Goal: Check status: Check status

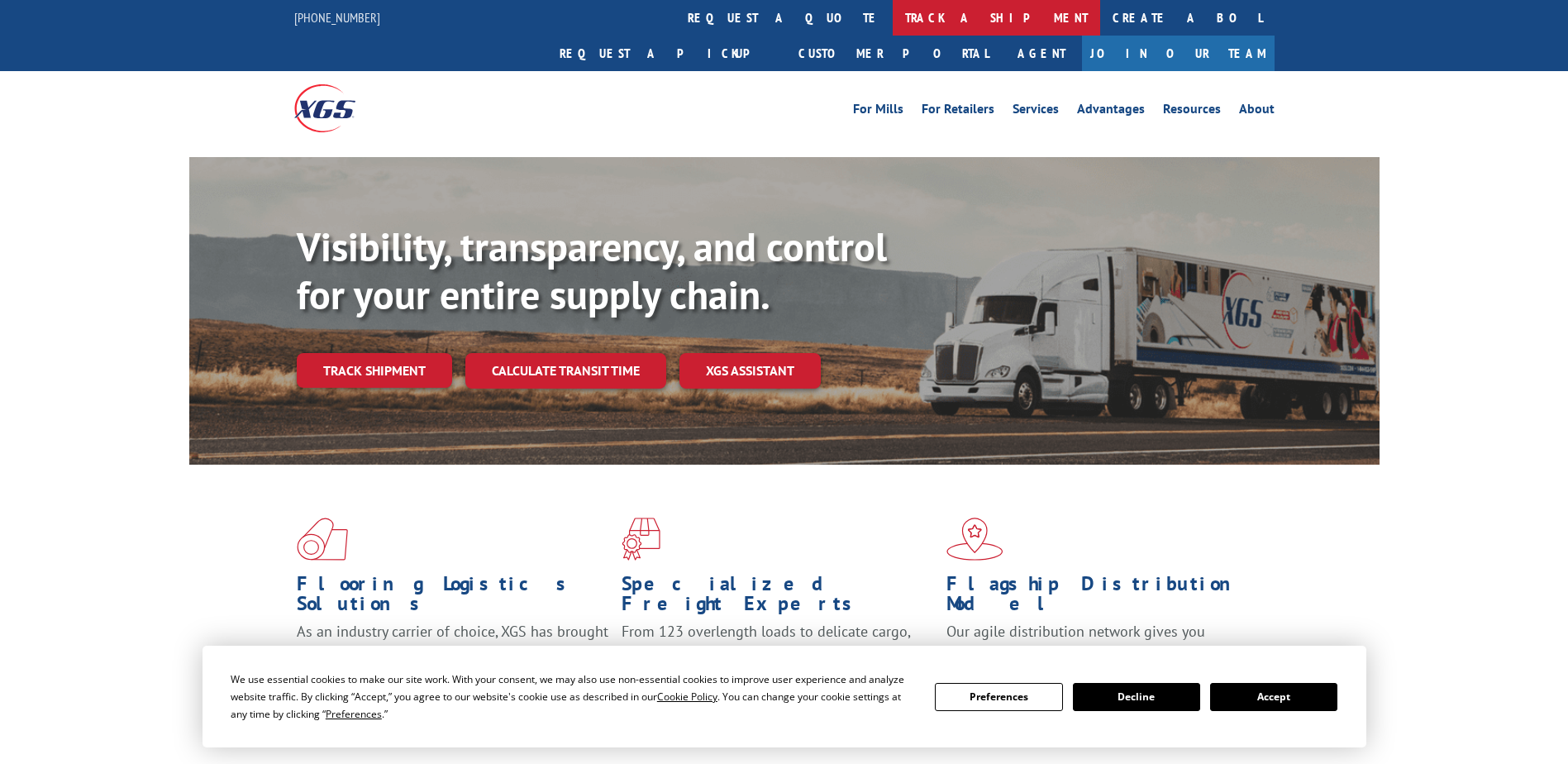
click at [892, 21] on link "track a shipment" at bounding box center [996, 18] width 208 height 35
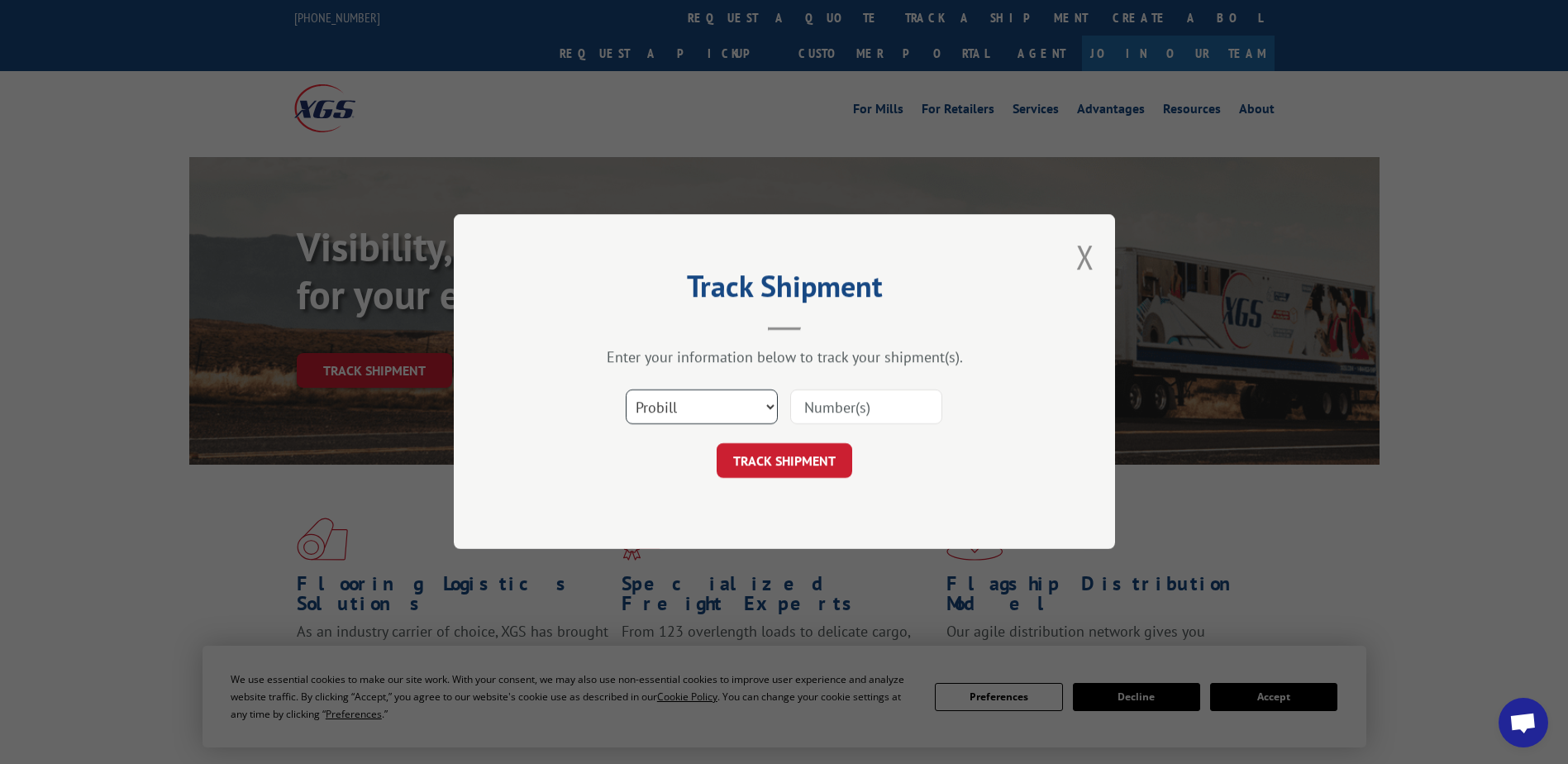
click at [653, 420] on select "Select category... Probill BOL PO" at bounding box center [702, 408] width 152 height 35
select select "bol"
click at [626, 390] on select "Select category... Probill BOL PO" at bounding box center [702, 408] width 152 height 35
click at [827, 404] on input at bounding box center [866, 408] width 152 height 35
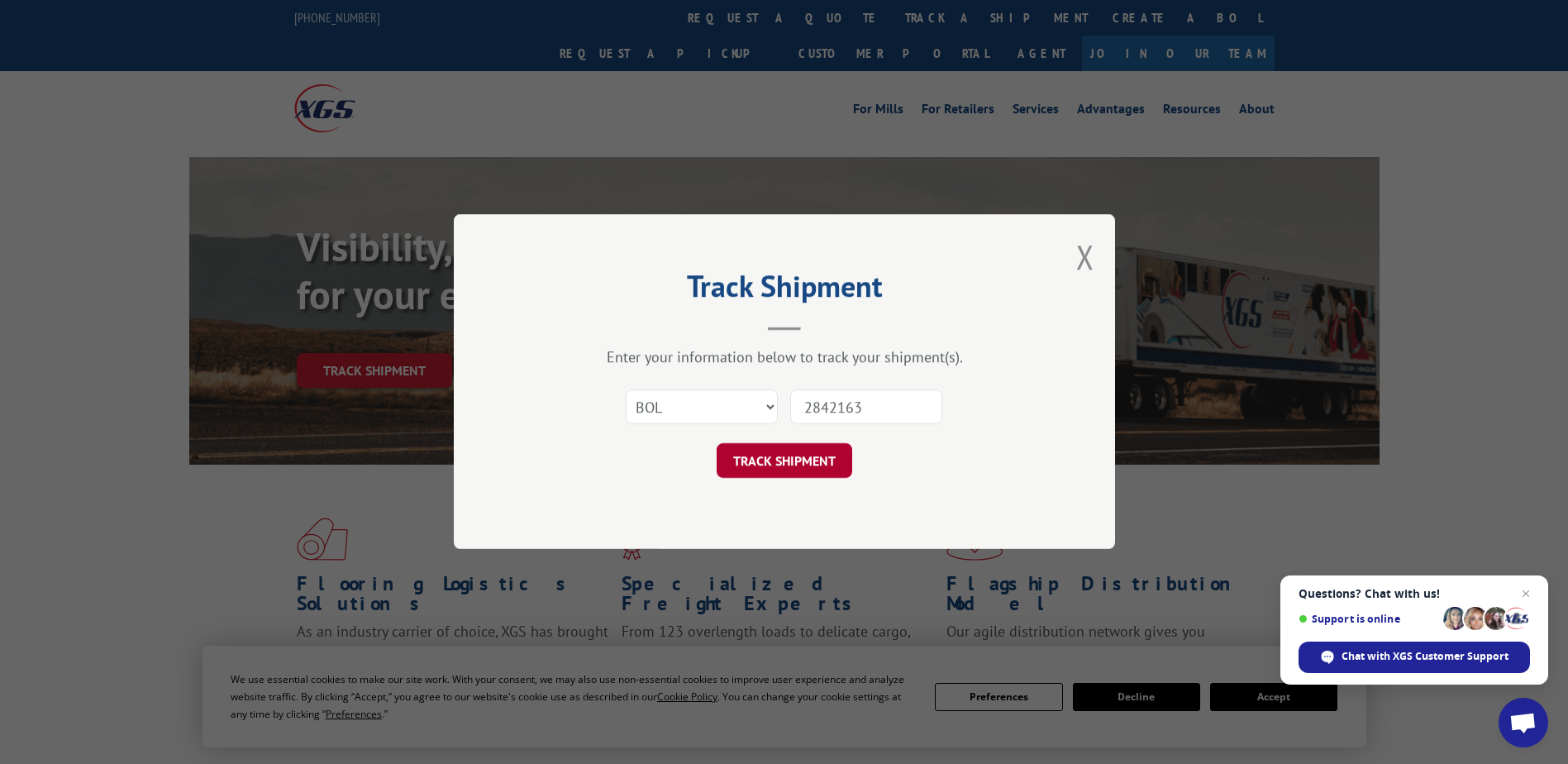
type input "2842163"
click at [760, 474] on button "TRACK SHIPMENT" at bounding box center [784, 462] width 136 height 35
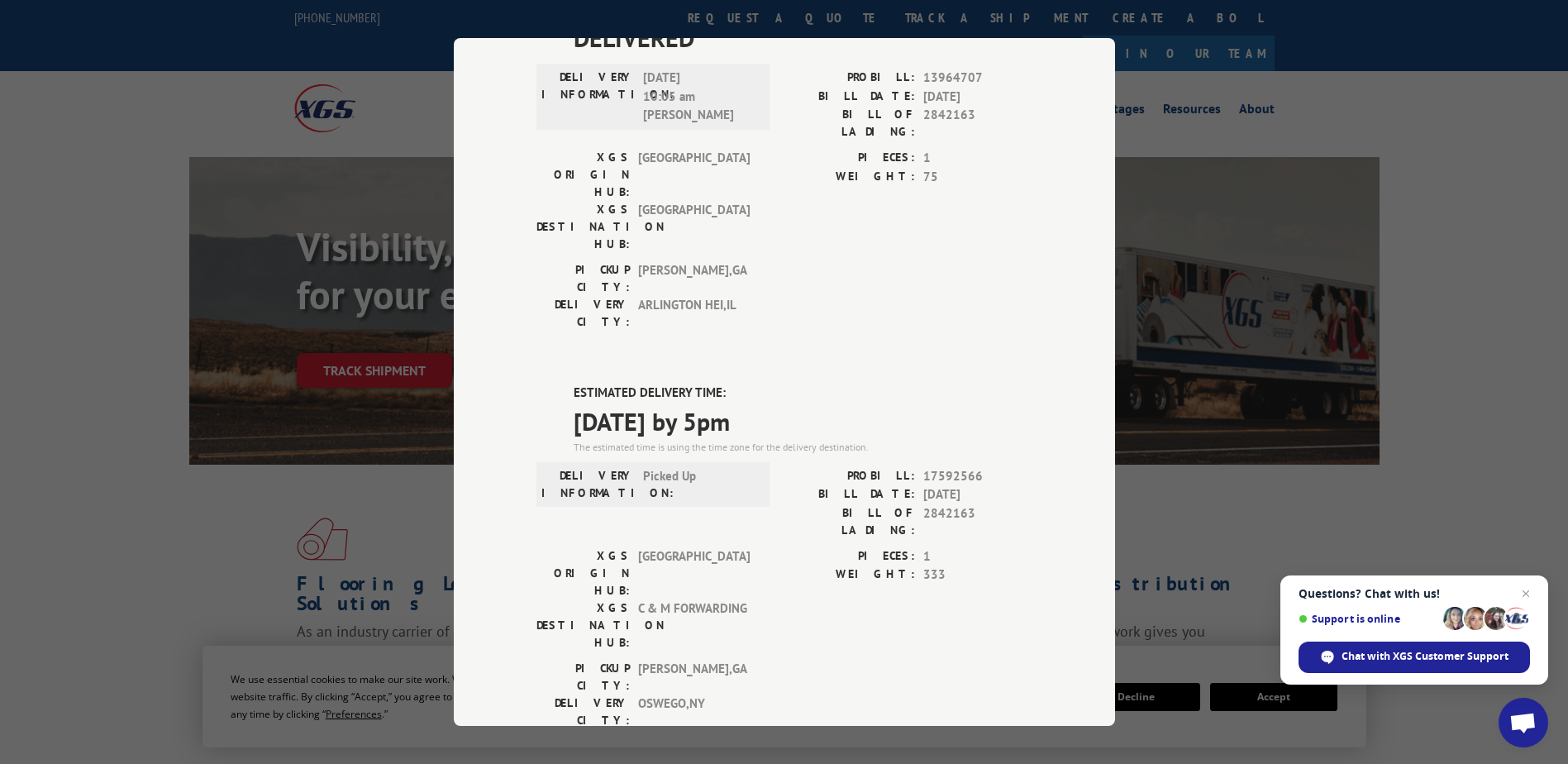
scroll to position [165, 0]
